Goal: Task Accomplishment & Management: Complete application form

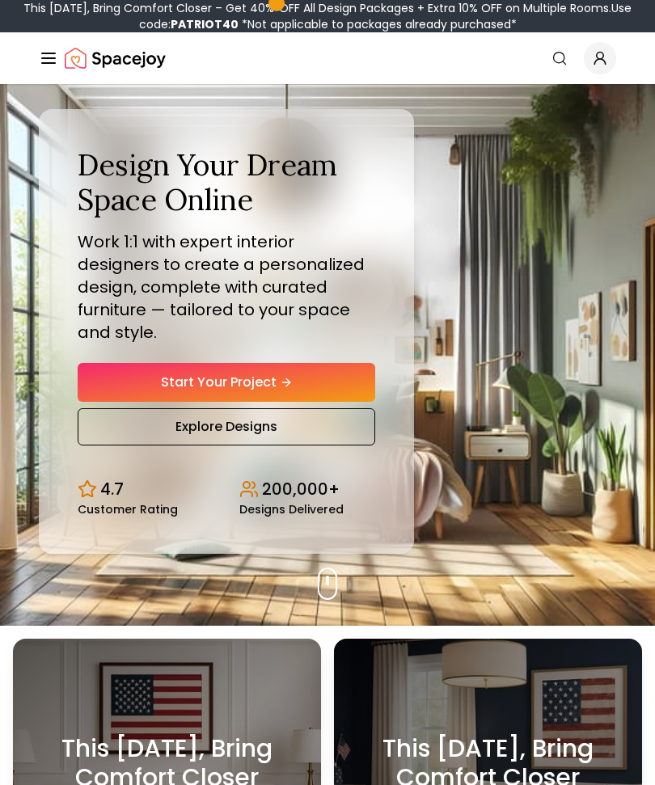
click at [340, 364] on div "Design Your Dream Space Online Work 1:1 with expert interior designers to creat…" at bounding box center [226, 296] width 297 height 297
click at [339, 364] on div "Design Your Dream Space Online Work 1:1 with expert interior designers to creat…" at bounding box center [226, 296] width 297 height 297
click at [145, 366] on div "Design Your Dream Space Online Work 1:1 with expert interior designers to creat…" at bounding box center [226, 296] width 297 height 297
click at [144, 366] on div "Design Your Dream Space Online Work 1:1 with expert interior designers to creat…" at bounding box center [226, 296] width 297 height 297
click at [150, 397] on link "Start Your Project" at bounding box center [226, 382] width 297 height 39
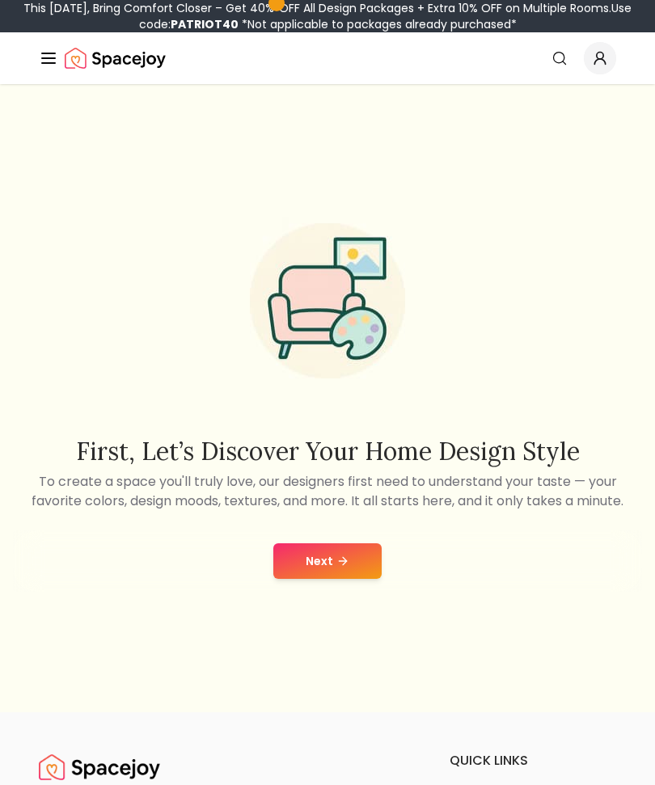
click at [351, 579] on button "Next" at bounding box center [327, 561] width 108 height 36
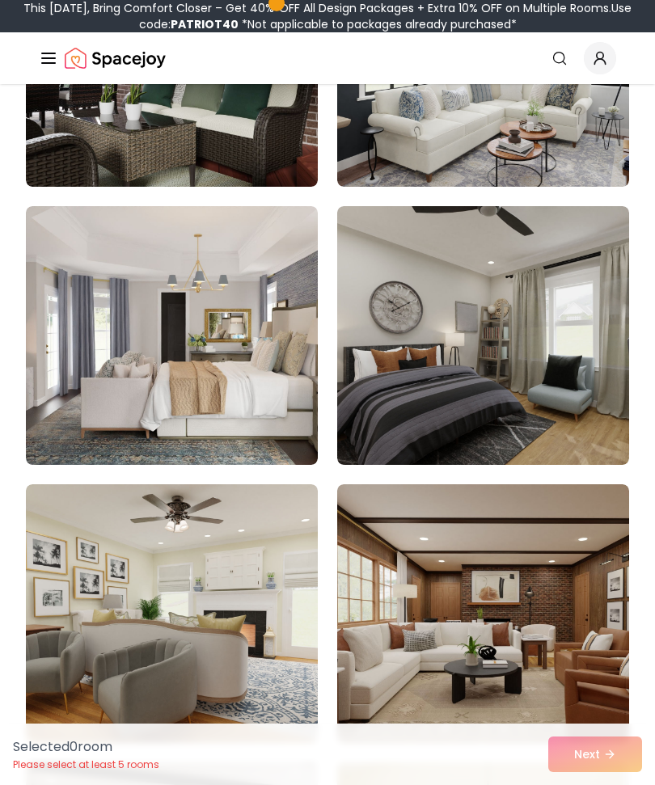
click at [287, 426] on img at bounding box center [172, 335] width 292 height 259
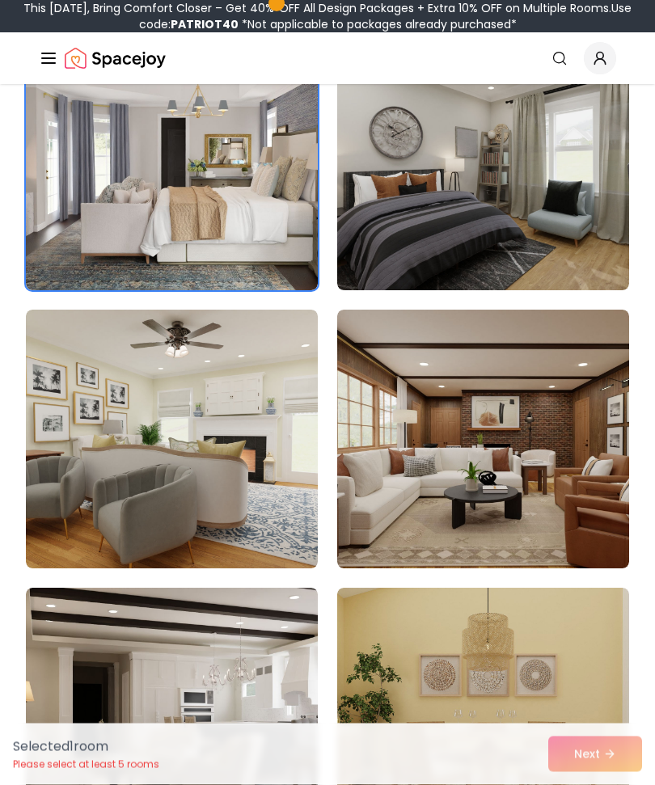
click at [565, 456] on img at bounding box center [483, 439] width 292 height 259
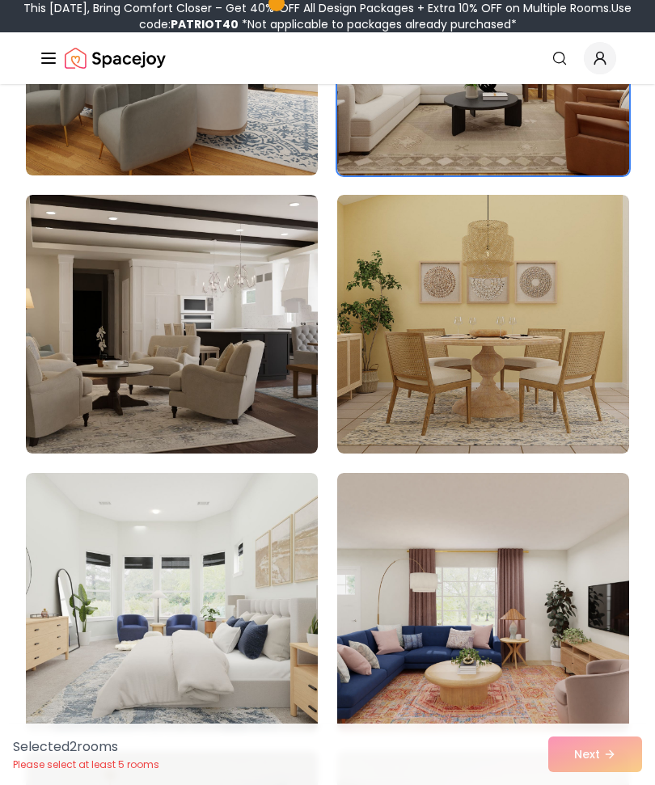
click at [268, 424] on img at bounding box center [172, 324] width 292 height 259
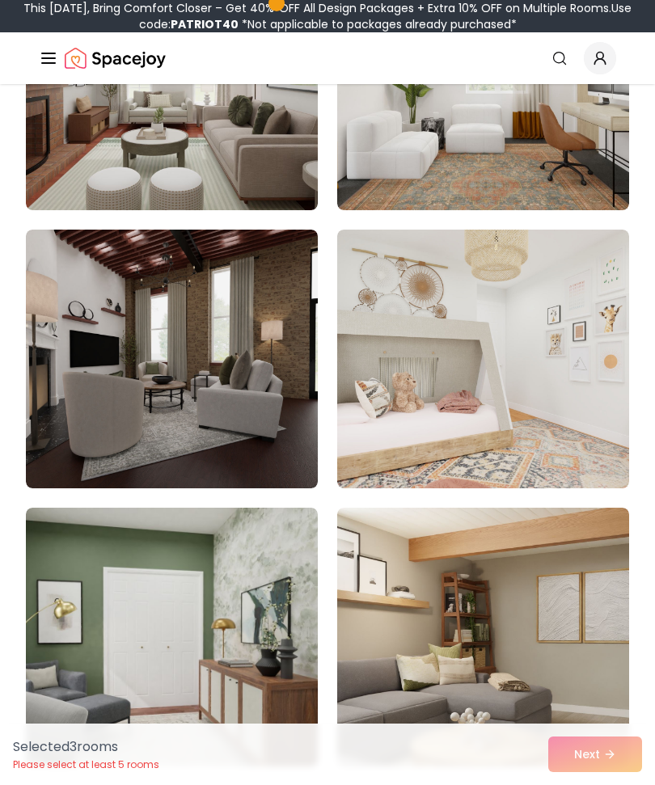
click at [277, 420] on img at bounding box center [172, 359] width 292 height 259
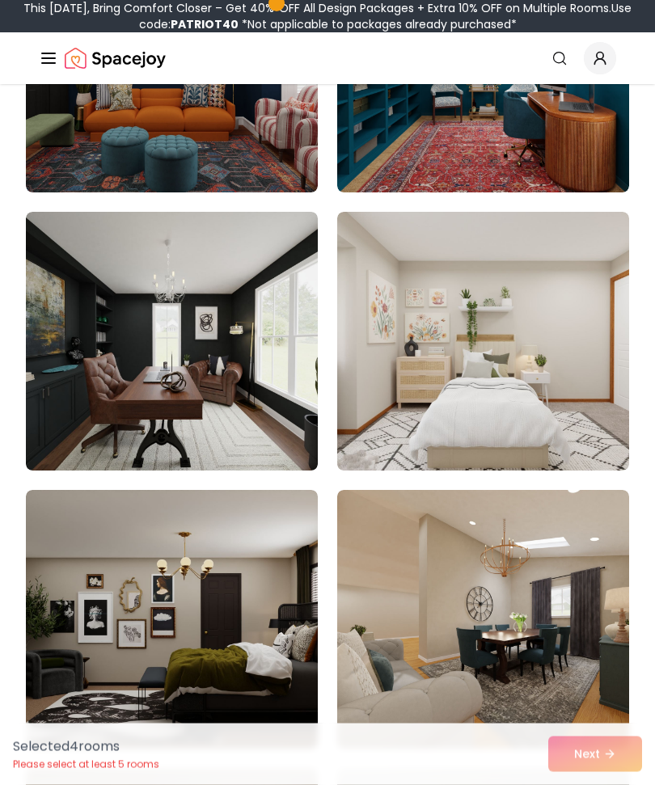
scroll to position [4258, 0]
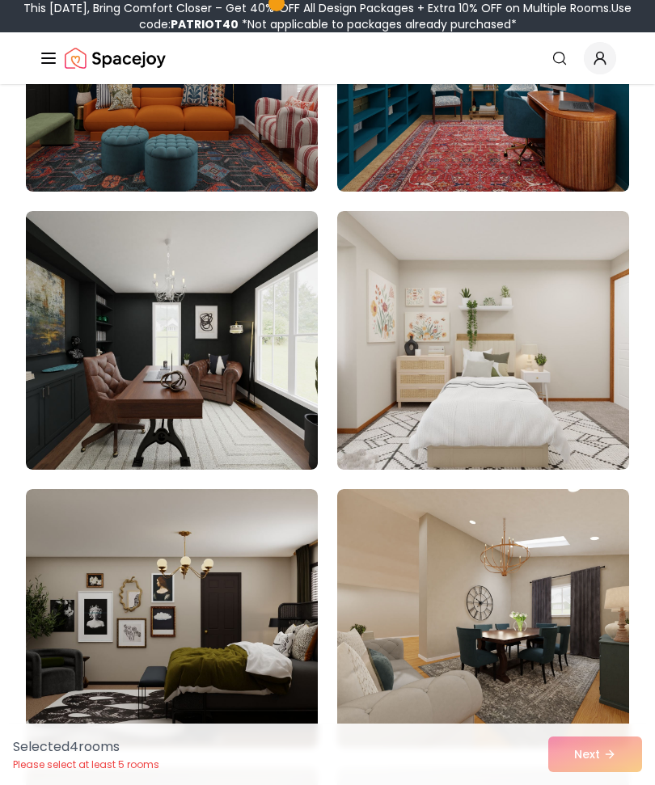
click at [585, 454] on img at bounding box center [483, 340] width 292 height 259
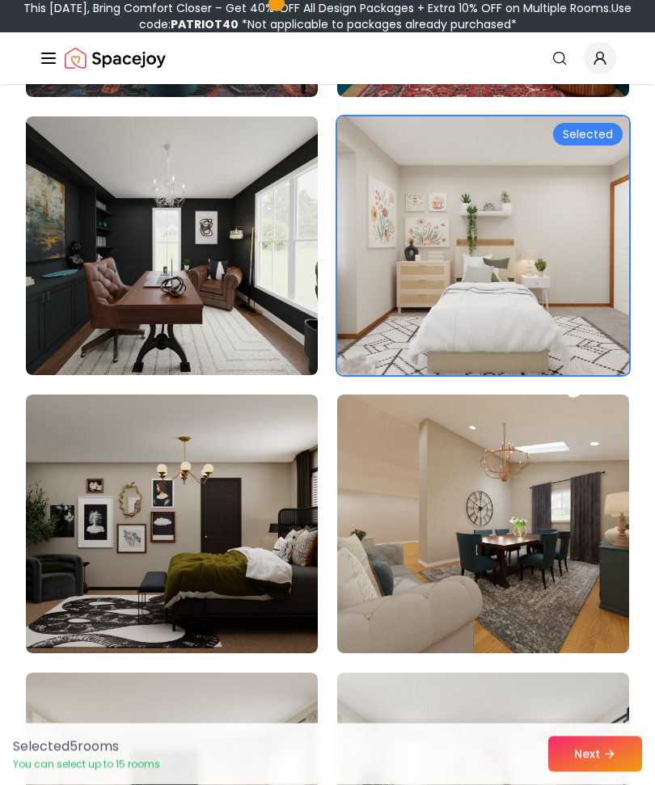
scroll to position [4356, 0]
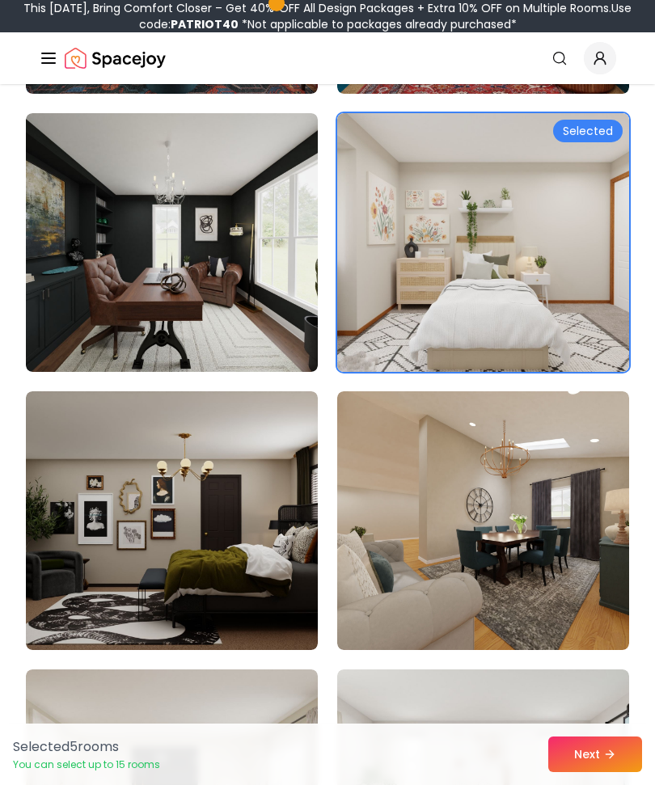
click at [534, 576] on img at bounding box center [483, 520] width 292 height 259
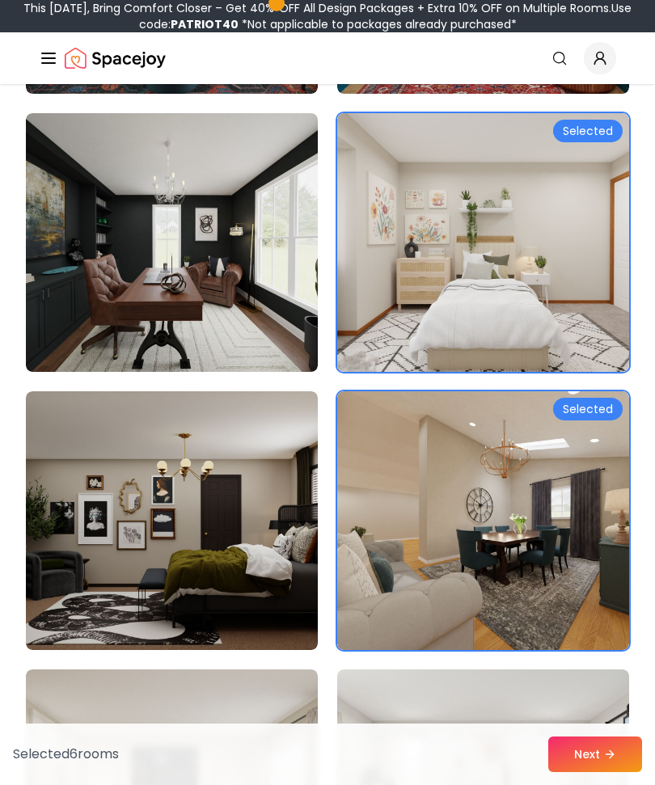
click at [569, 548] on img at bounding box center [483, 520] width 292 height 259
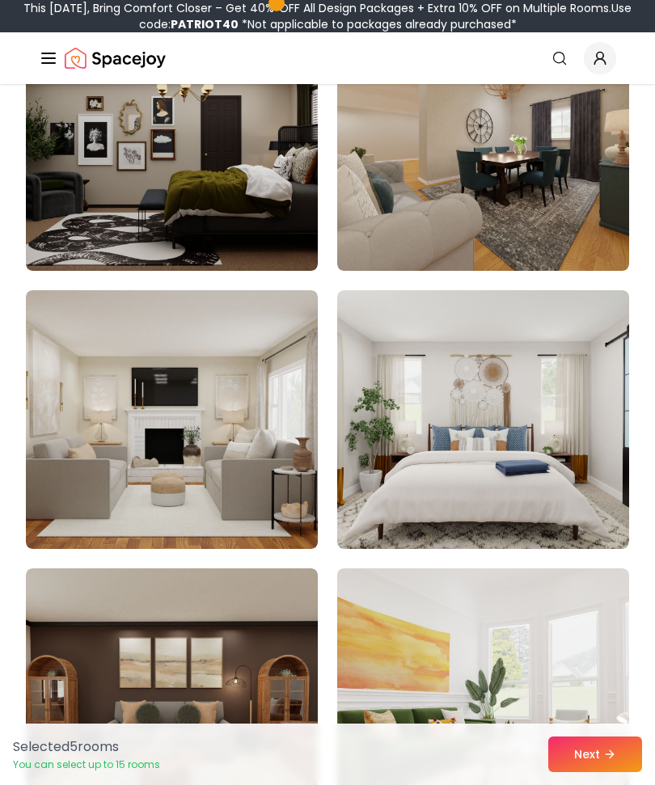
click at [272, 479] on img at bounding box center [172, 419] width 292 height 259
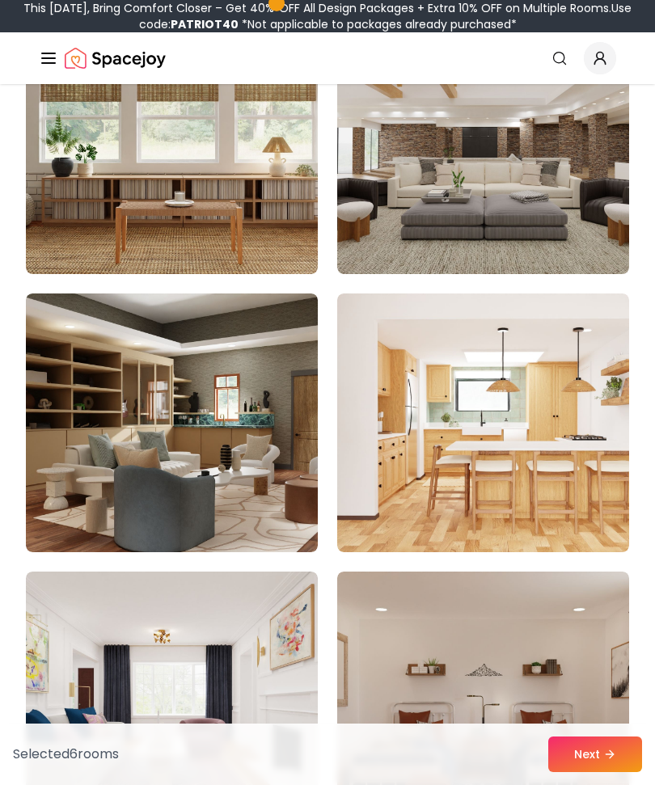
scroll to position [5563, 0]
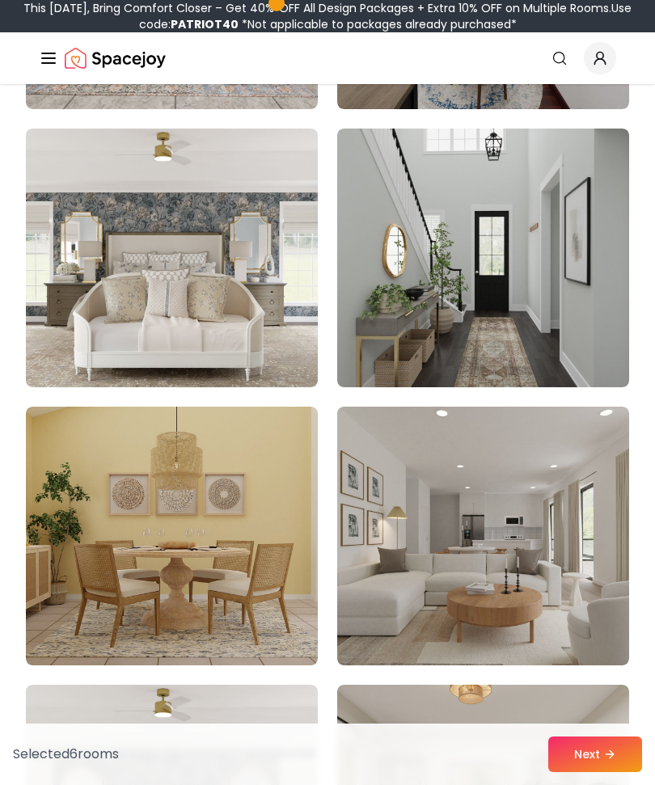
click at [282, 341] on img at bounding box center [172, 258] width 292 height 259
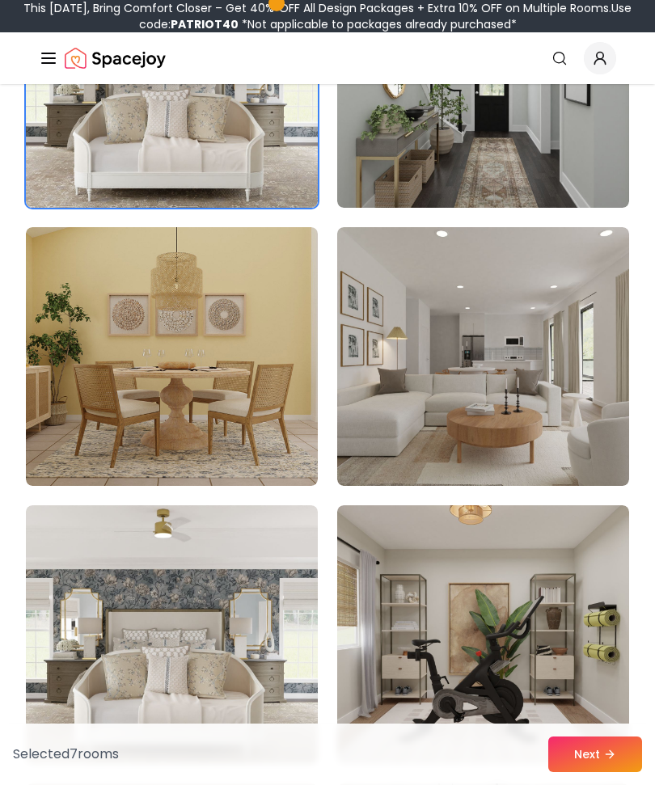
scroll to position [8699, 0]
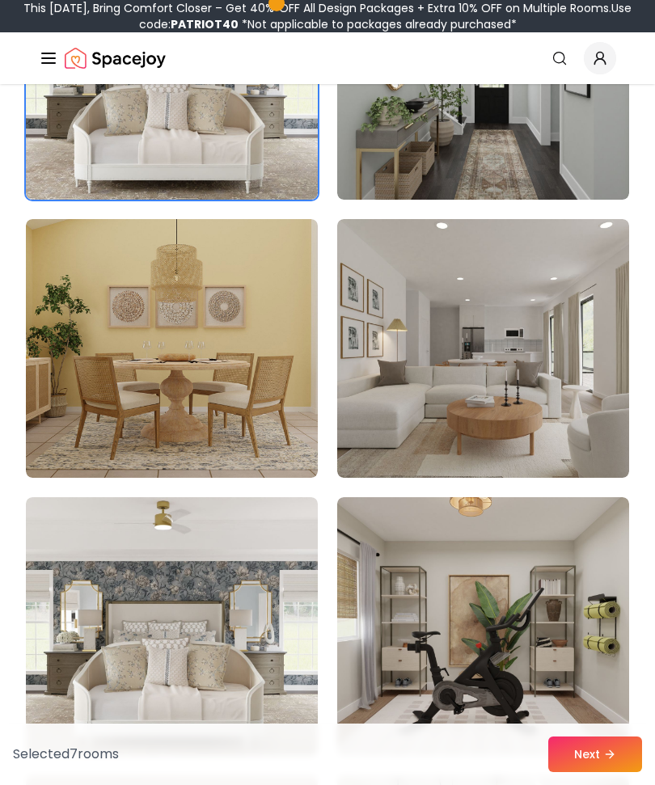
click at [613, 761] on icon at bounding box center [609, 754] width 13 height 13
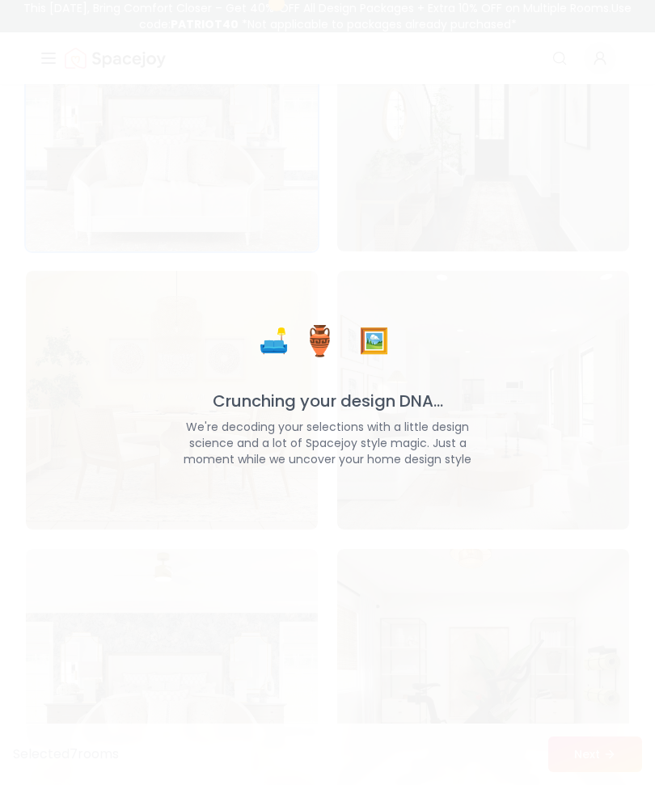
scroll to position [8754, 0]
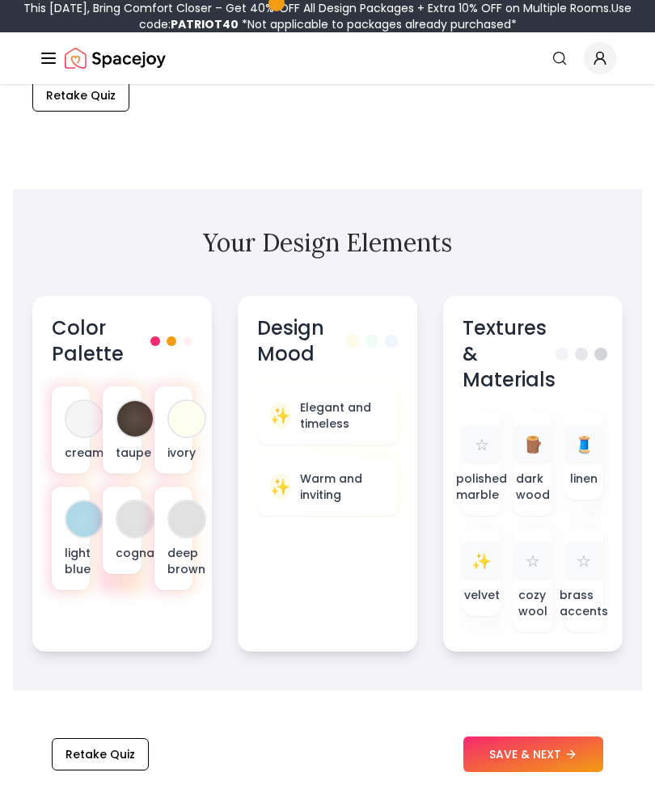
scroll to position [717, 0]
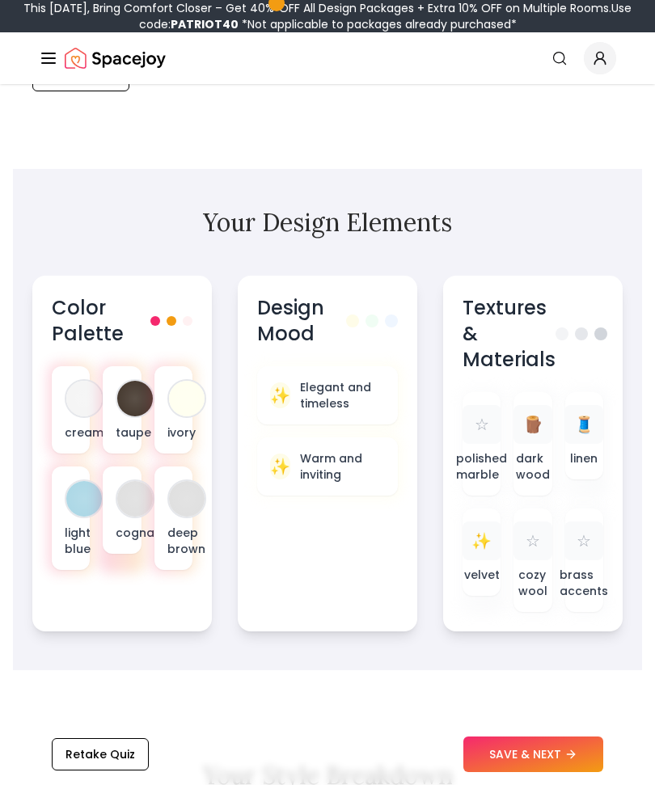
click at [192, 452] on div at bounding box center [173, 410] width 44 height 94
click at [134, 406] on div at bounding box center [135, 399] width 36 height 36
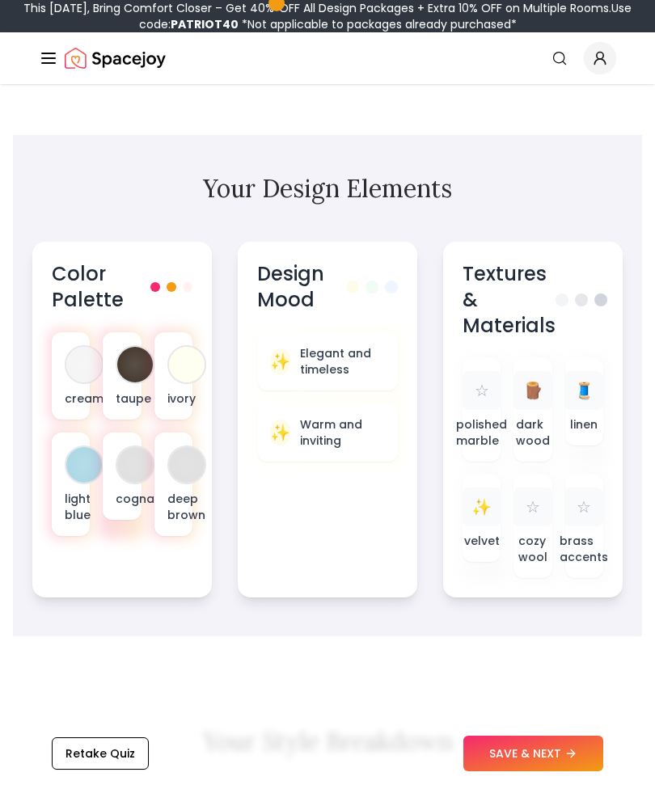
scroll to position [751, 0]
click at [184, 388] on div "ivory" at bounding box center [173, 375] width 38 height 87
click at [192, 486] on div "deep brown" at bounding box center [173, 484] width 38 height 103
click at [196, 390] on div at bounding box center [173, 376] width 44 height 94
click at [179, 476] on div at bounding box center [187, 465] width 36 height 36
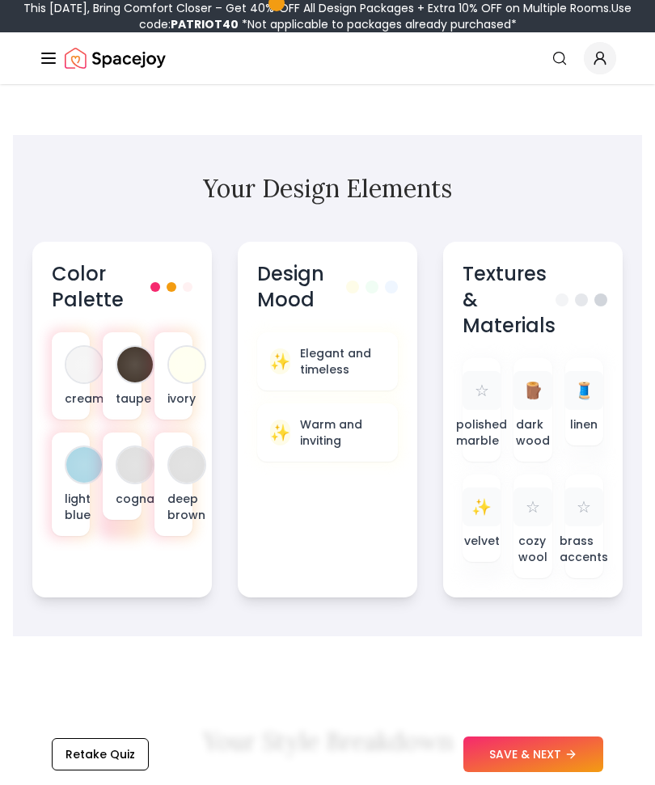
click at [368, 369] on p "Elegant and timeless" at bounding box center [342, 361] width 85 height 32
click at [348, 447] on p "Warm and inviting" at bounding box center [342, 432] width 85 height 32
click at [532, 416] on p "dark wood" at bounding box center [533, 432] width 34 height 32
click at [537, 397] on span "🪵" at bounding box center [533, 390] width 20 height 23
click at [530, 521] on div "☆" at bounding box center [532, 506] width 39 height 39
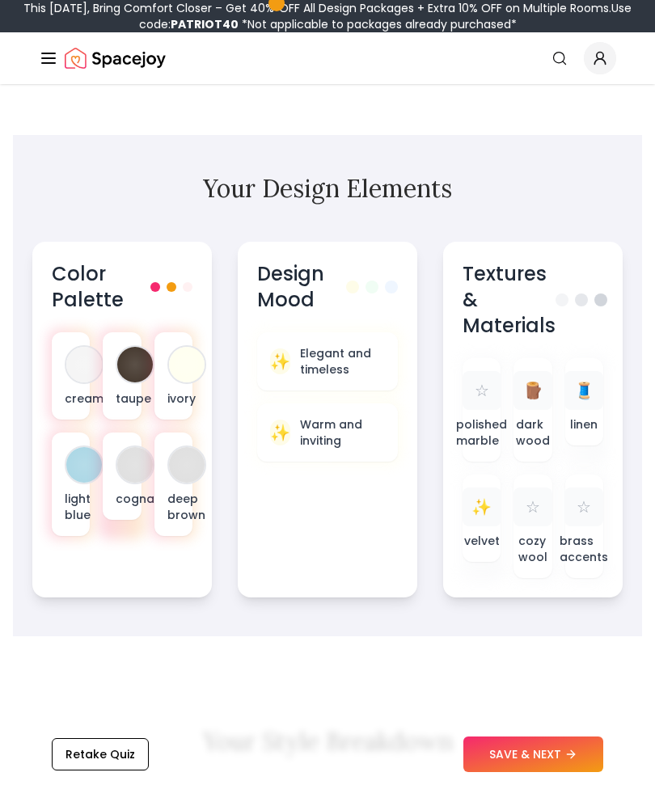
click at [530, 526] on div "☆" at bounding box center [532, 506] width 39 height 39
click at [479, 546] on p "velvet" at bounding box center [482, 541] width 36 height 16
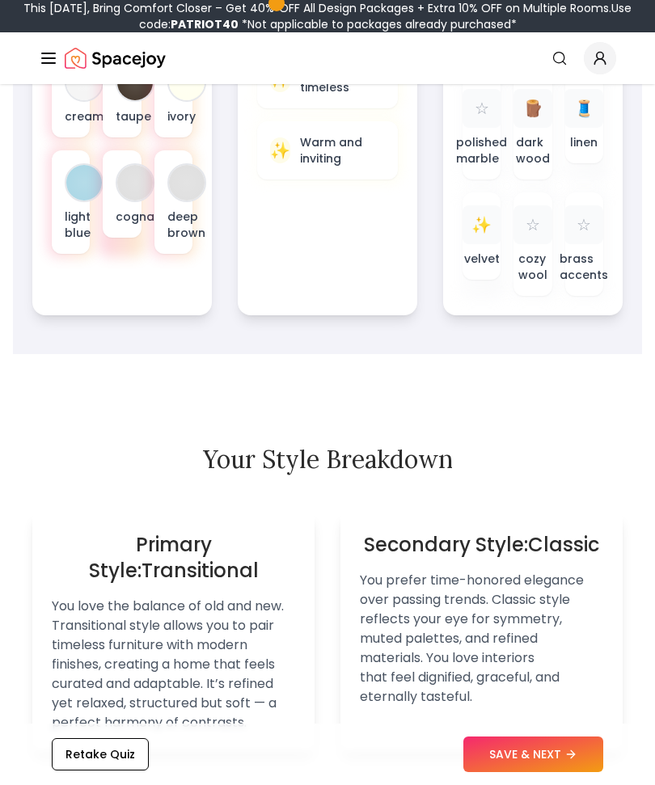
scroll to position [1114, 0]
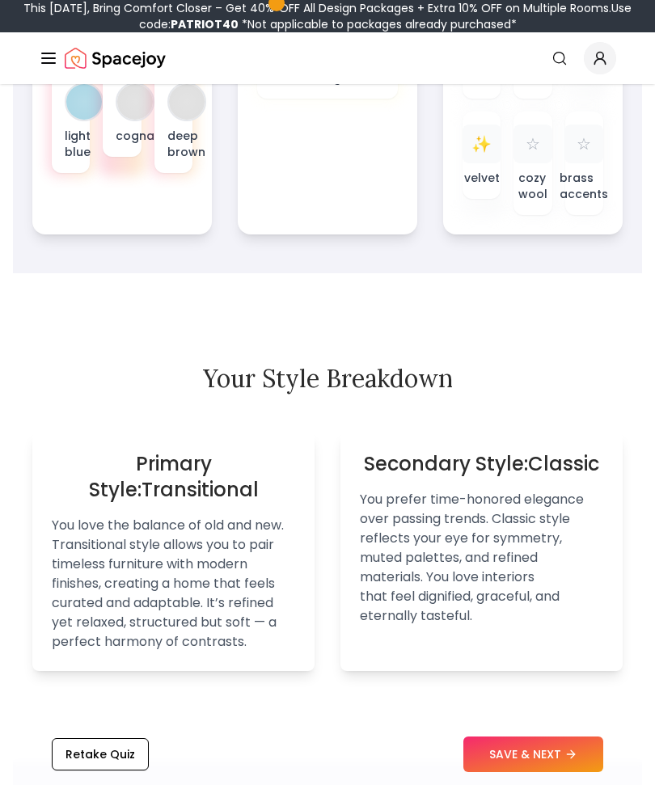
click at [559, 772] on button "SAVE & NEXT" at bounding box center [533, 754] width 140 height 36
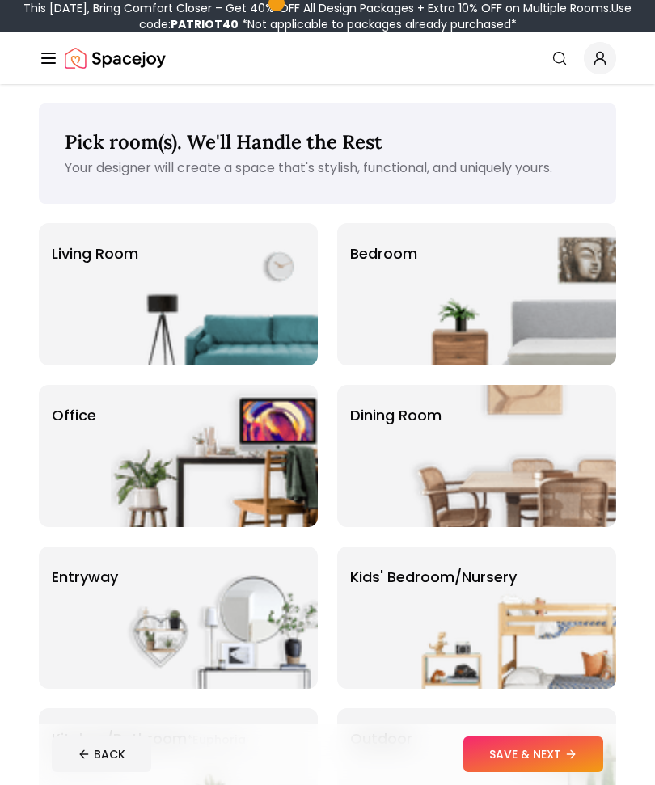
click at [583, 294] on img at bounding box center [512, 294] width 207 height 142
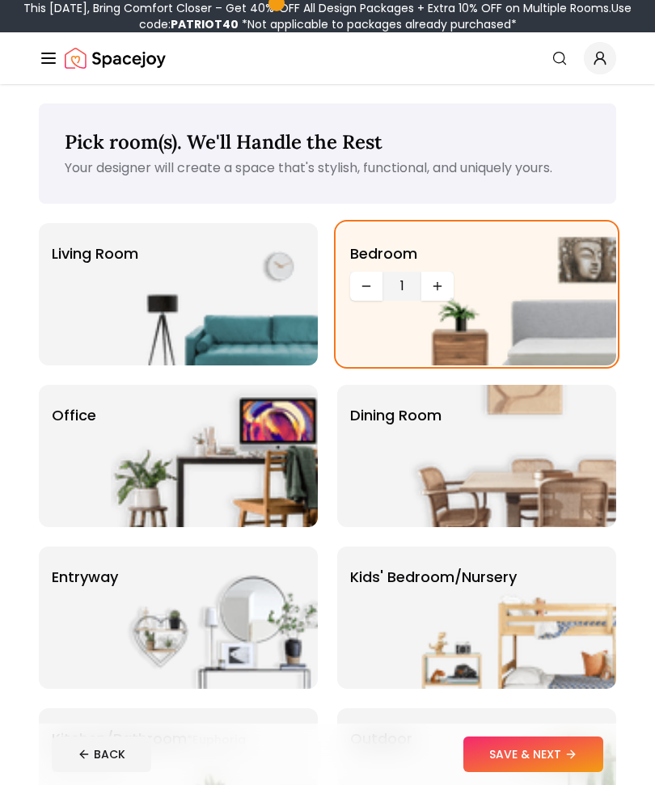
click at [564, 760] on button "SAVE & NEXT" at bounding box center [533, 754] width 140 height 36
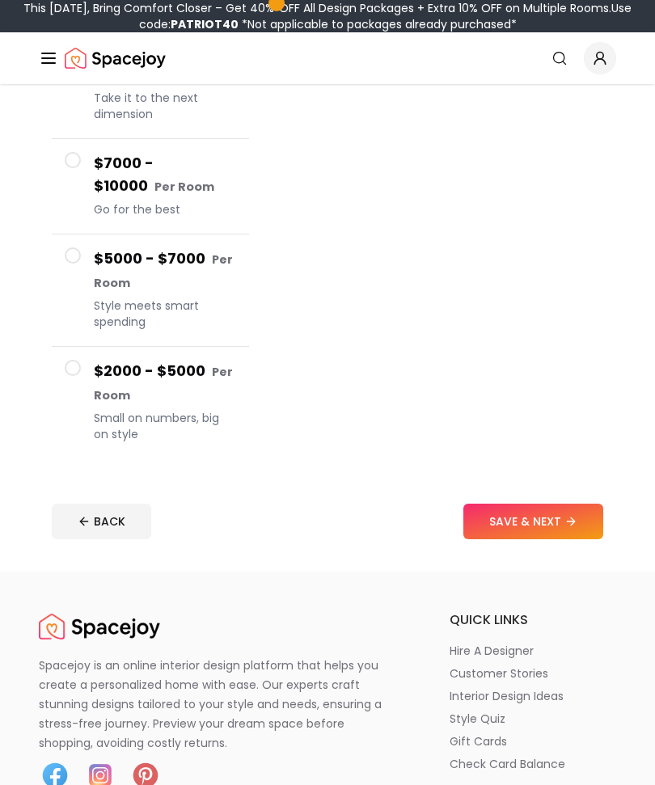
scroll to position [436, 0]
